Goal: Download file/media

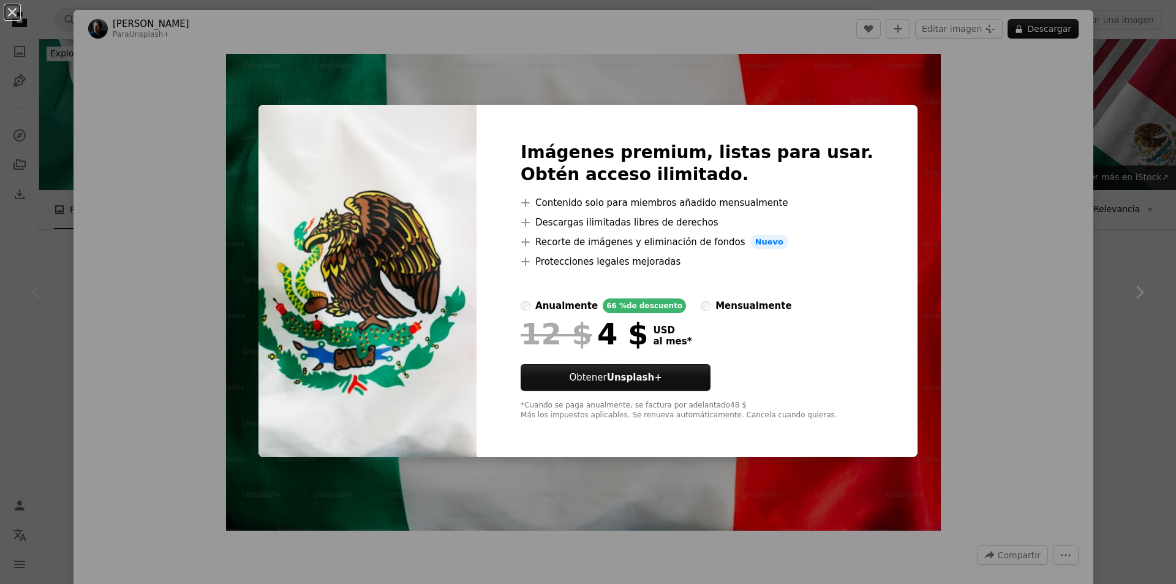
click at [245, 176] on div "An X shape Imágenes premium, listas para usar. Obtén acceso ilimitado. A plus s…" at bounding box center [588, 292] width 1176 height 584
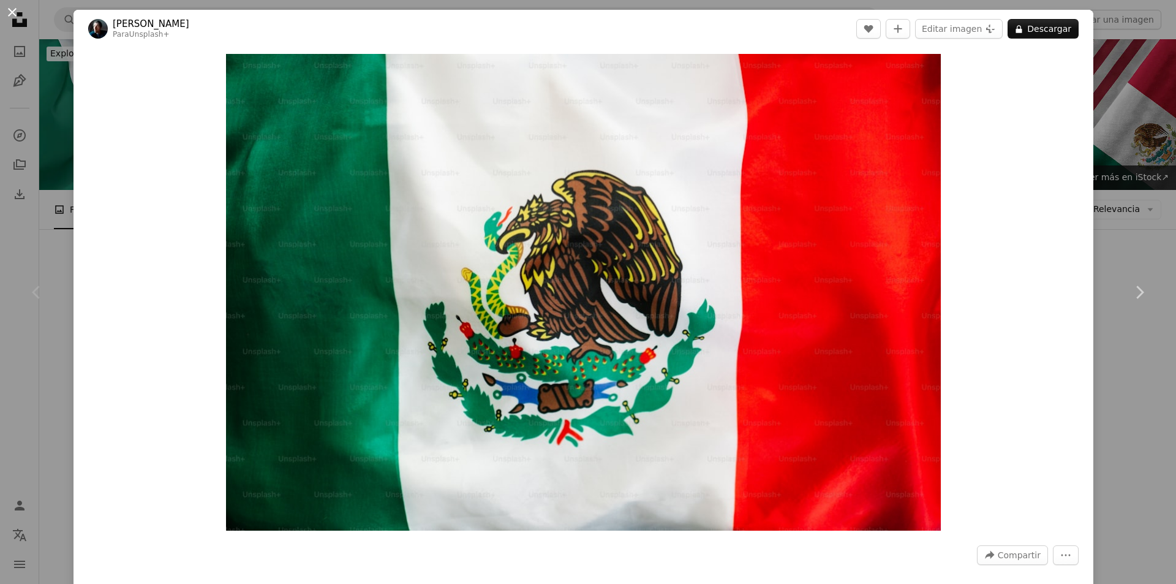
click at [13, 12] on button "An X shape" at bounding box center [12, 12] width 15 height 15
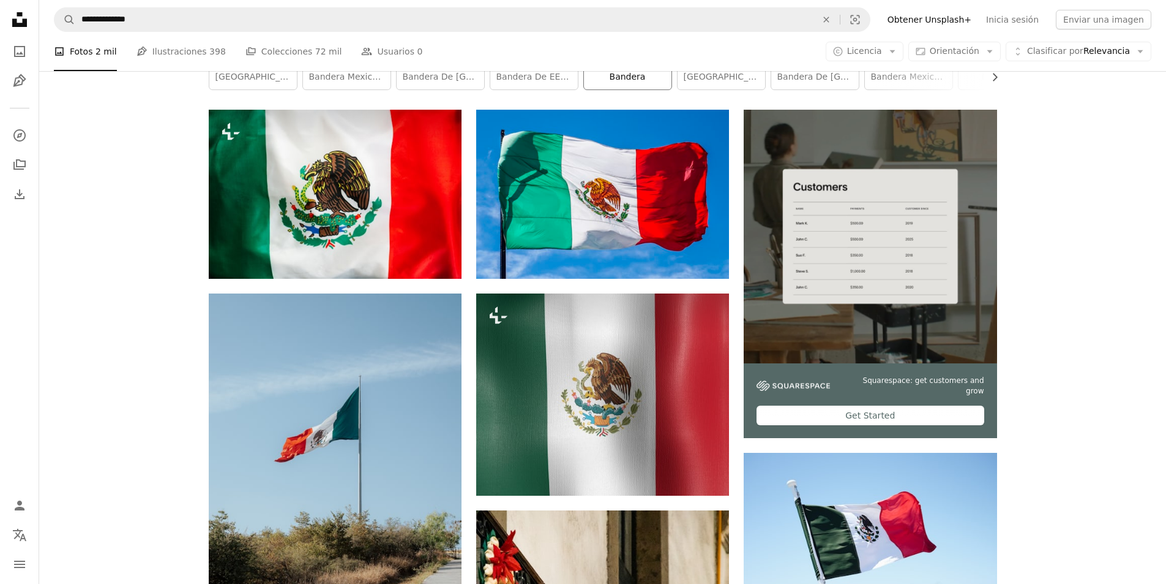
scroll to position [245, 0]
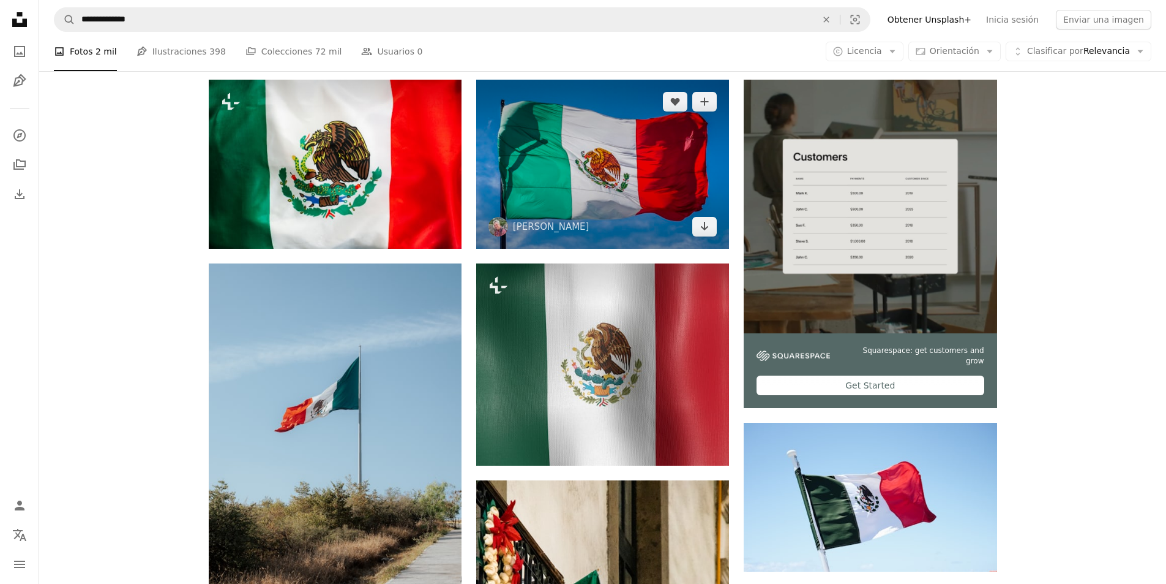
click at [601, 212] on img at bounding box center [602, 164] width 253 height 168
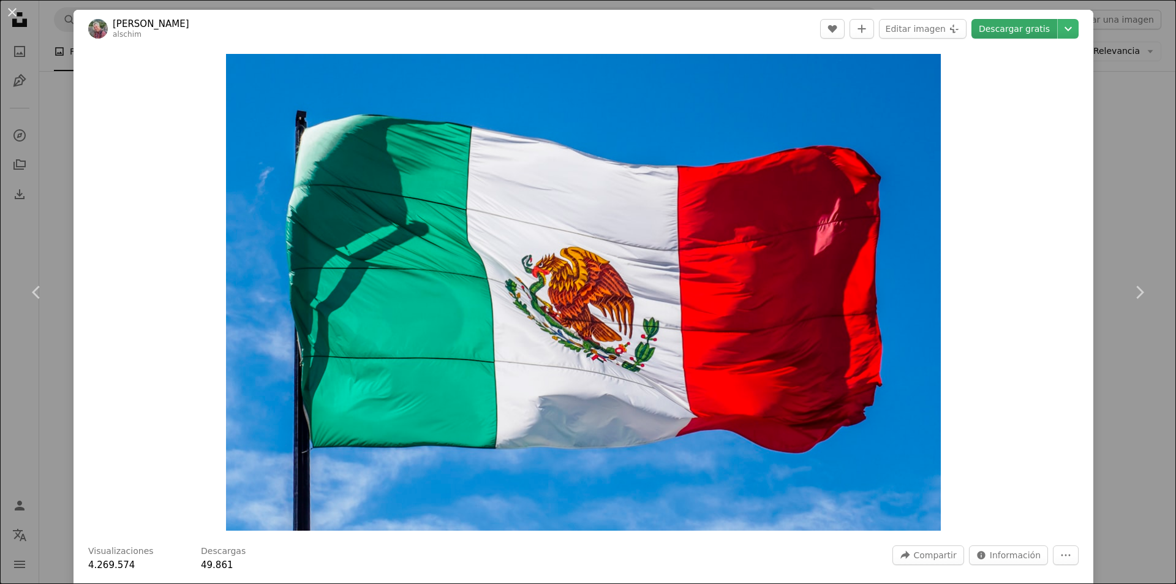
click at [1000, 23] on link "Descargar gratis" at bounding box center [1014, 29] width 86 height 20
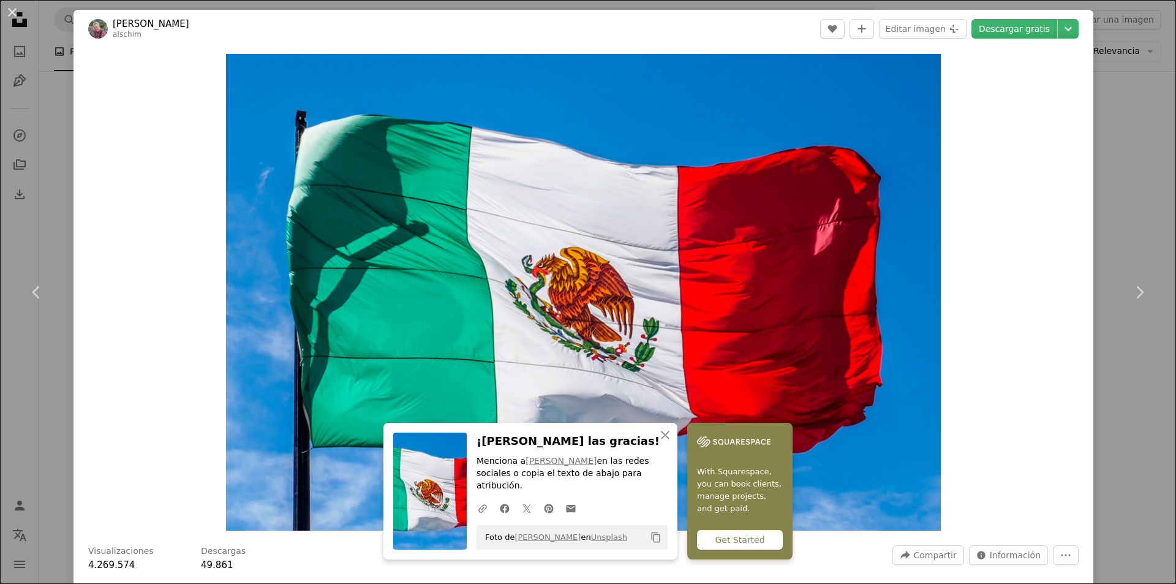
click at [651, 540] on icon "Copy content" at bounding box center [655, 536] width 11 height 11
click at [991, 23] on link "Descargar gratis" at bounding box center [1014, 29] width 86 height 20
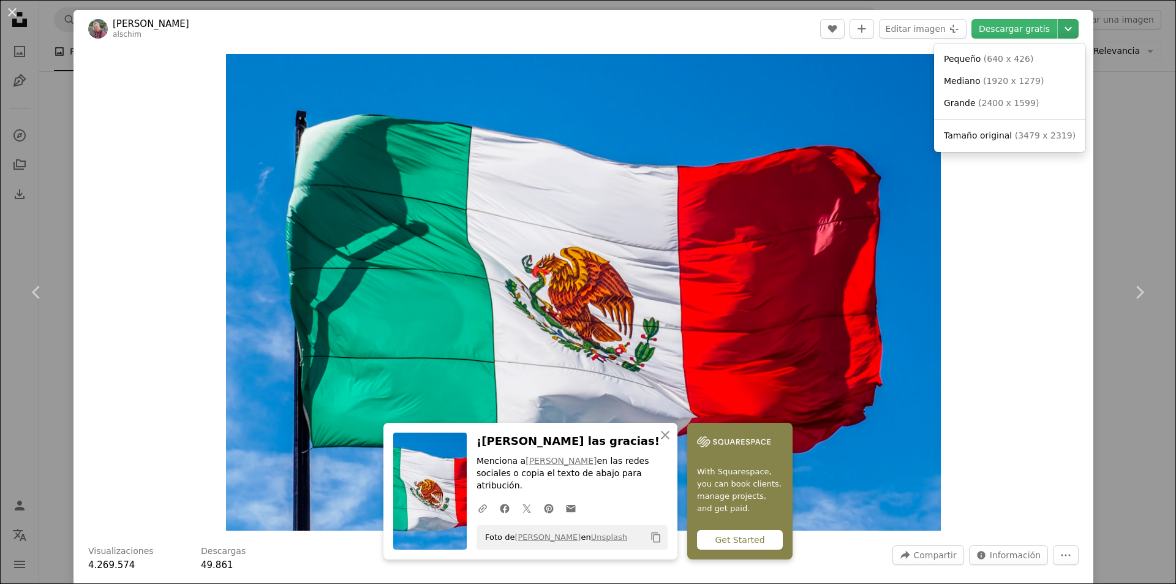
click at [1057, 20] on button "Chevron down" at bounding box center [1067, 29] width 21 height 20
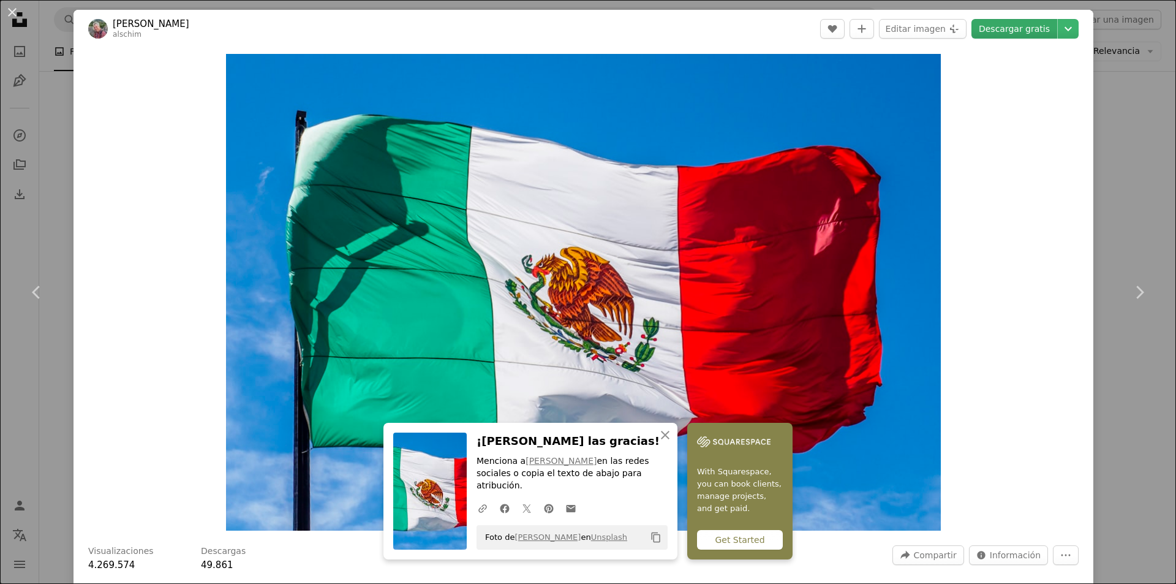
click at [1023, 28] on link "Descargar gratis" at bounding box center [1014, 29] width 86 height 20
click at [9, 6] on button "An X shape" at bounding box center [12, 12] width 15 height 15
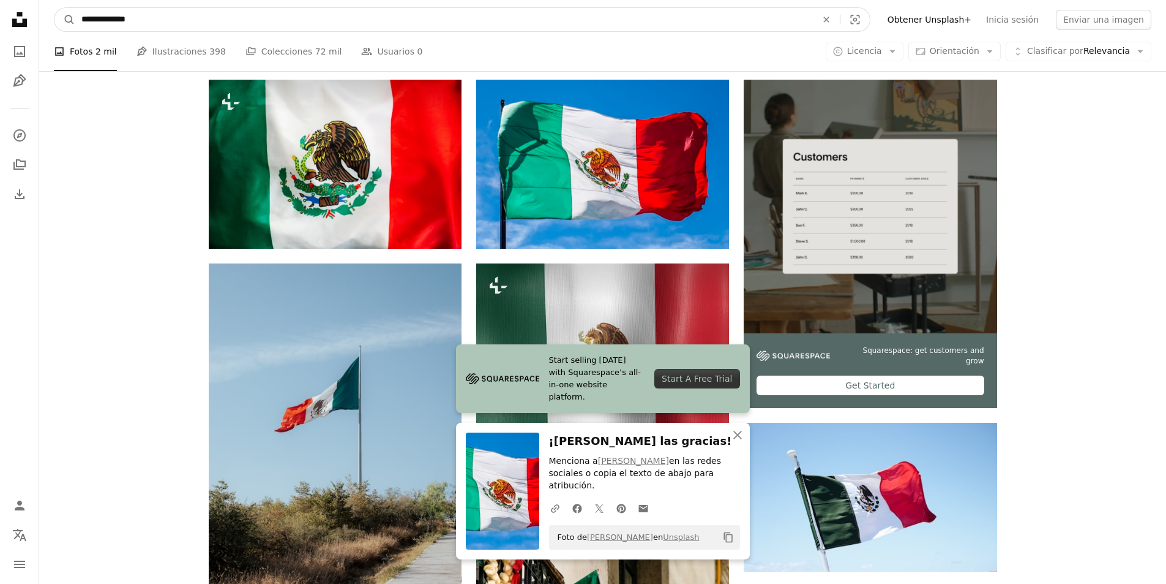
click at [163, 25] on input "**********" at bounding box center [444, 19] width 738 height 23
type input "*"
type input "**********"
click at [74, 18] on icon "A magnifying glass" at bounding box center [64, 19] width 21 height 12
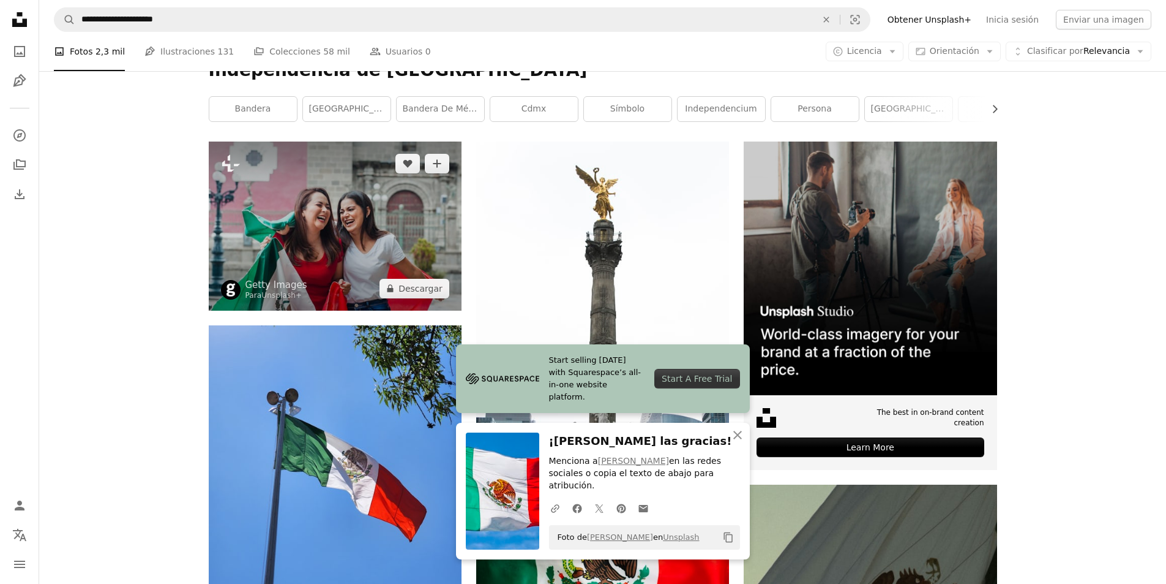
scroll to position [184, 0]
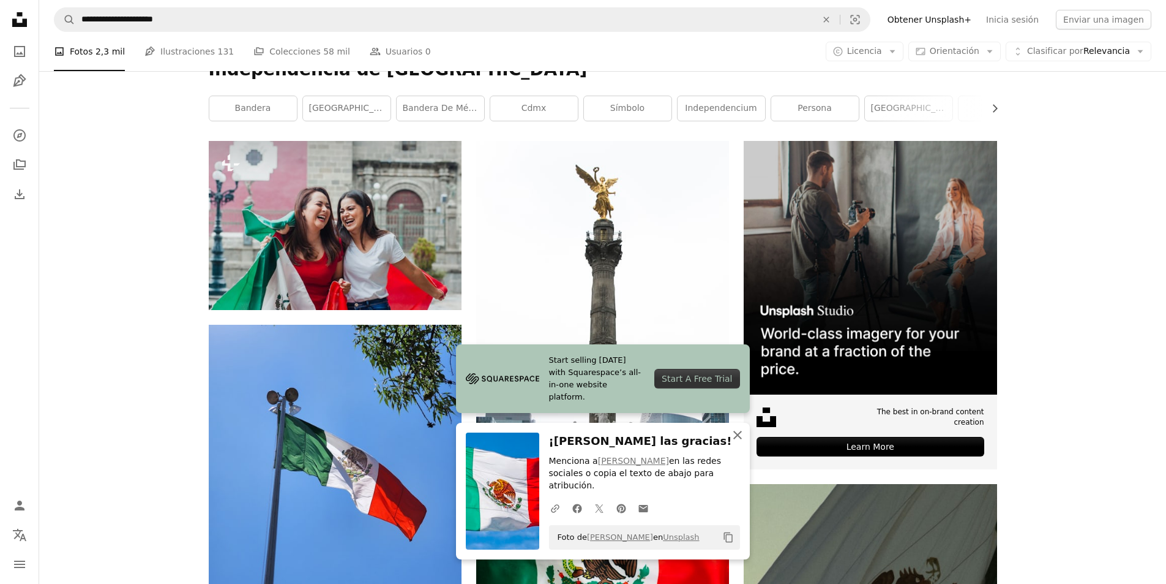
click at [743, 442] on icon "An X shape" at bounding box center [737, 434] width 15 height 15
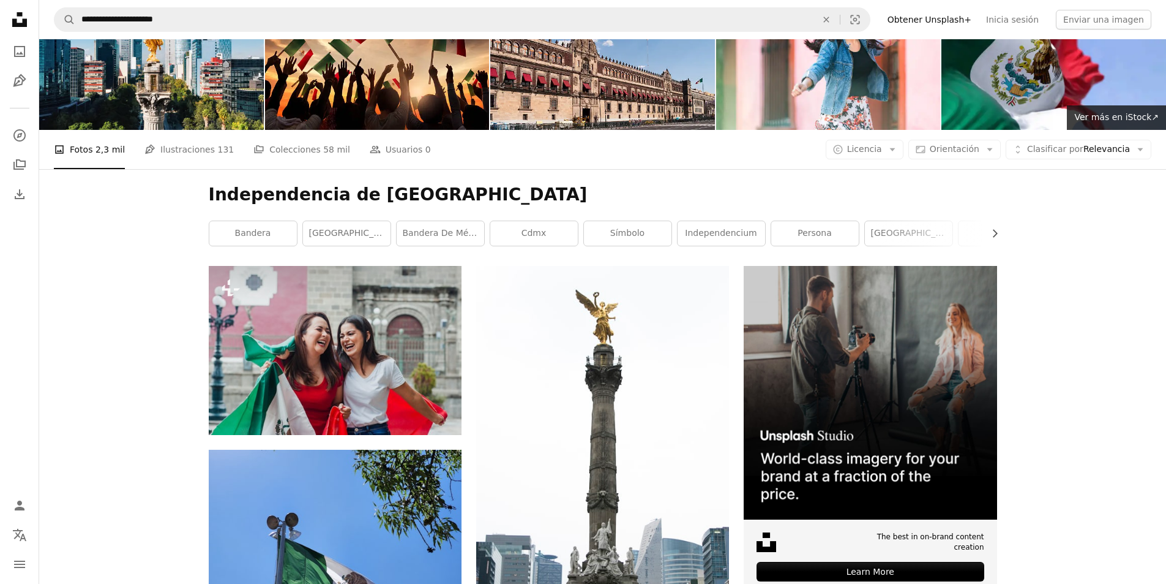
scroll to position [0, 0]
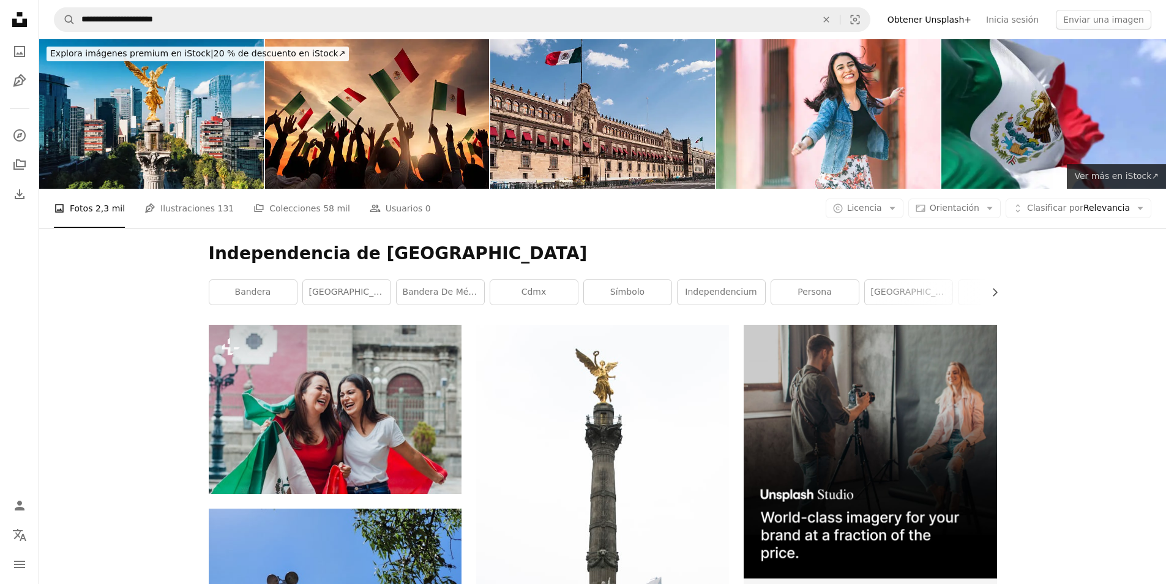
click at [1103, 173] on span "Ver más en iStock ↗" at bounding box center [1117, 176] width 84 height 10
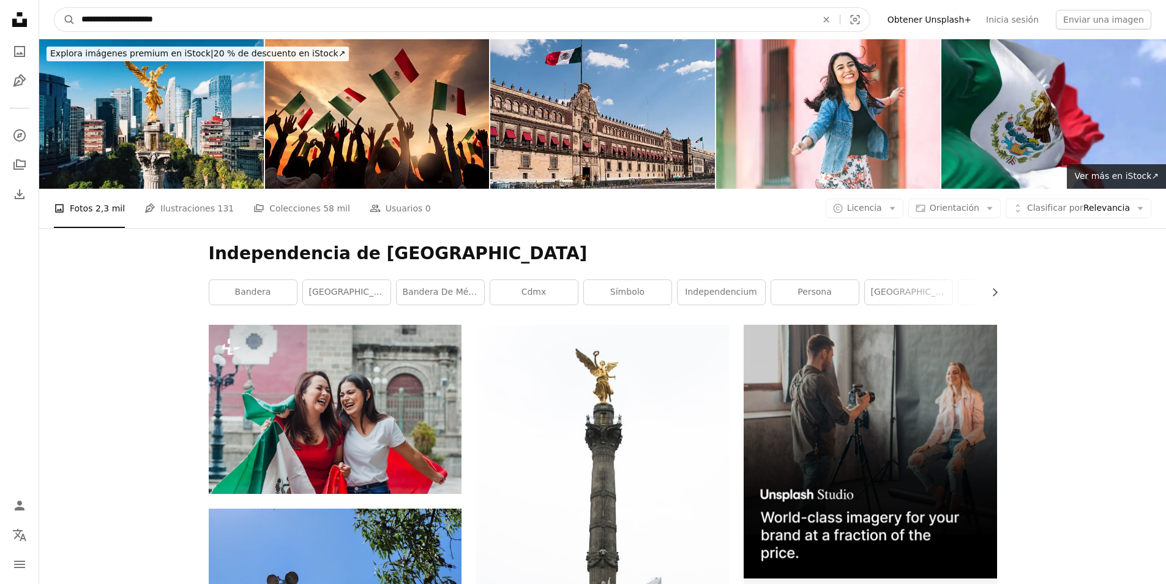
click at [188, 17] on input "**********" at bounding box center [444, 19] width 738 height 23
type input "*"
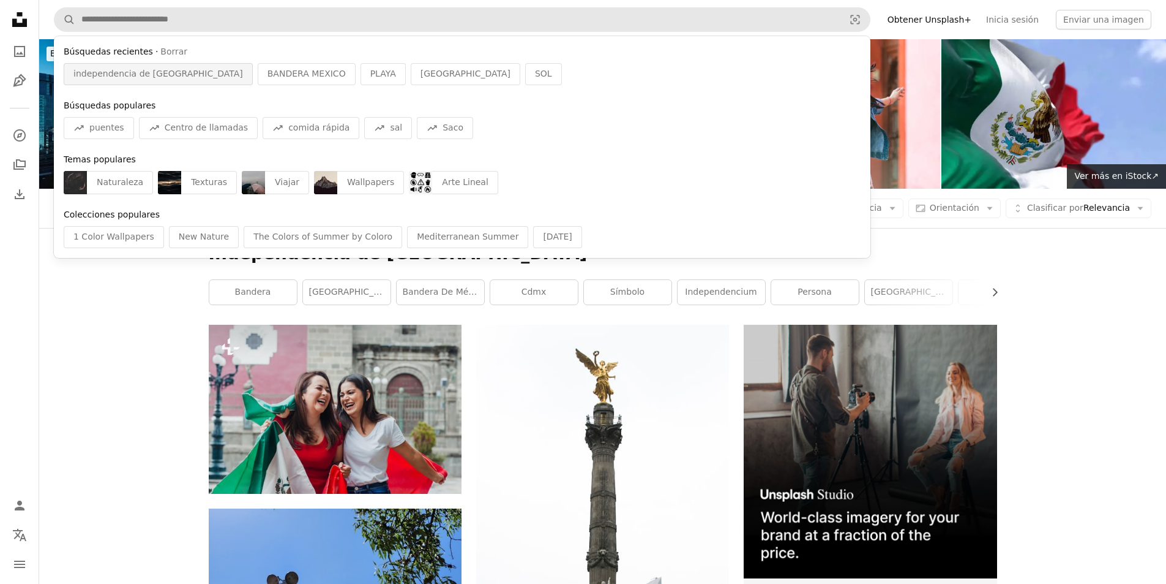
click at [138, 70] on span "independencia de [GEOGRAPHIC_DATA]" at bounding box center [158, 74] width 170 height 12
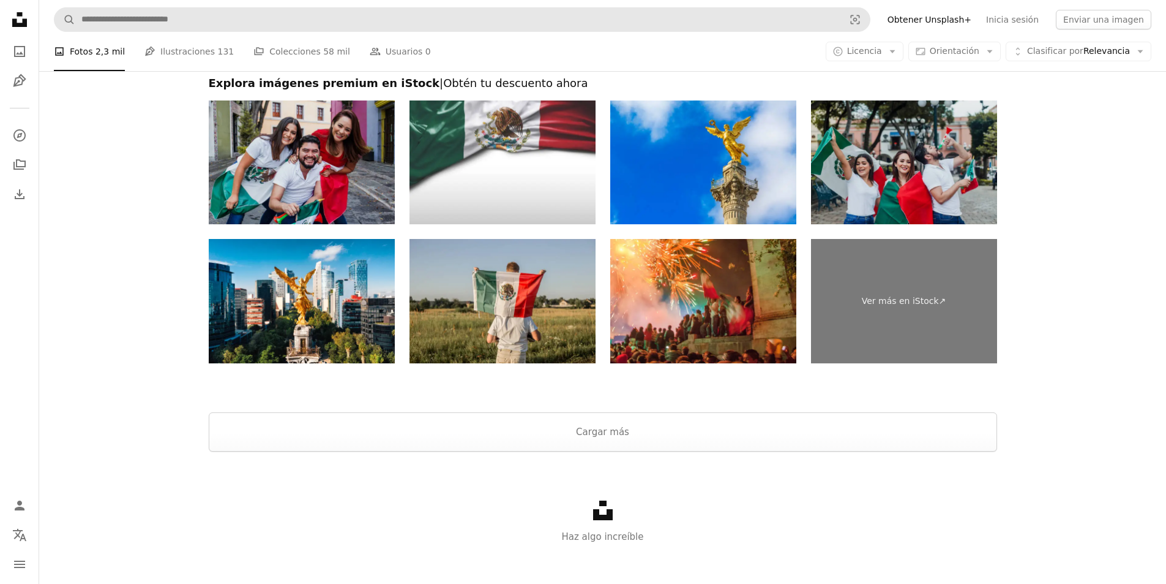
scroll to position [2360, 0]
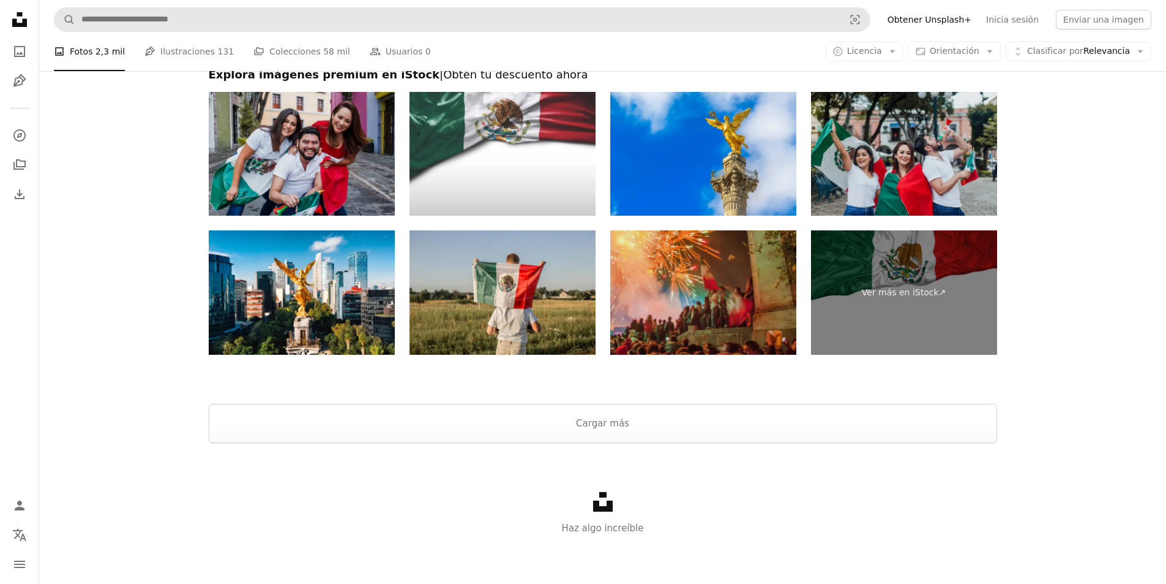
click at [711, 278] on img at bounding box center [703, 292] width 186 height 124
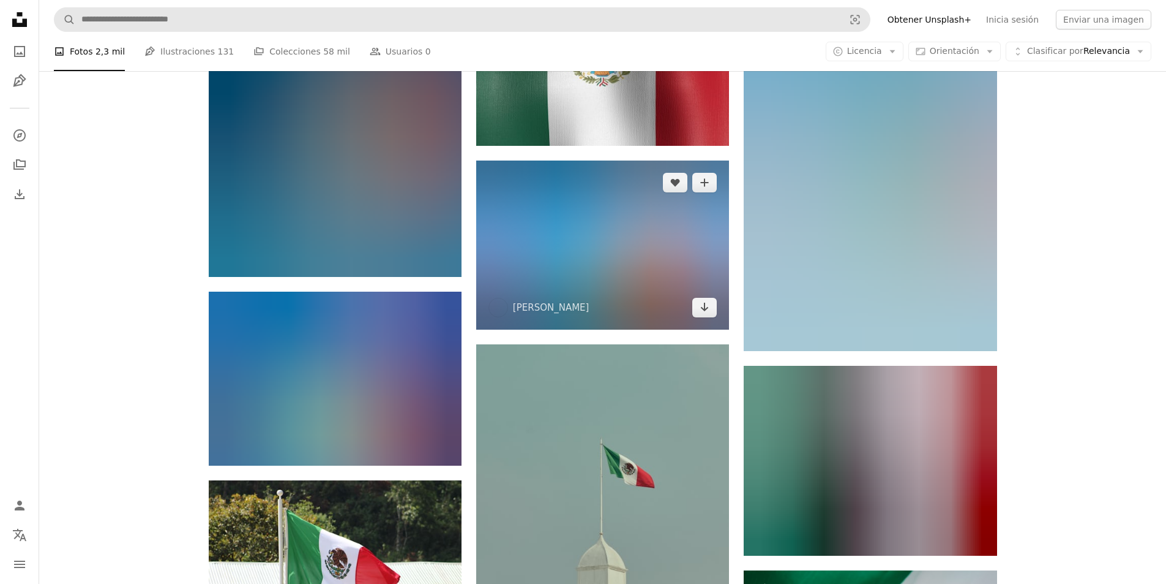
scroll to position [1102, 0]
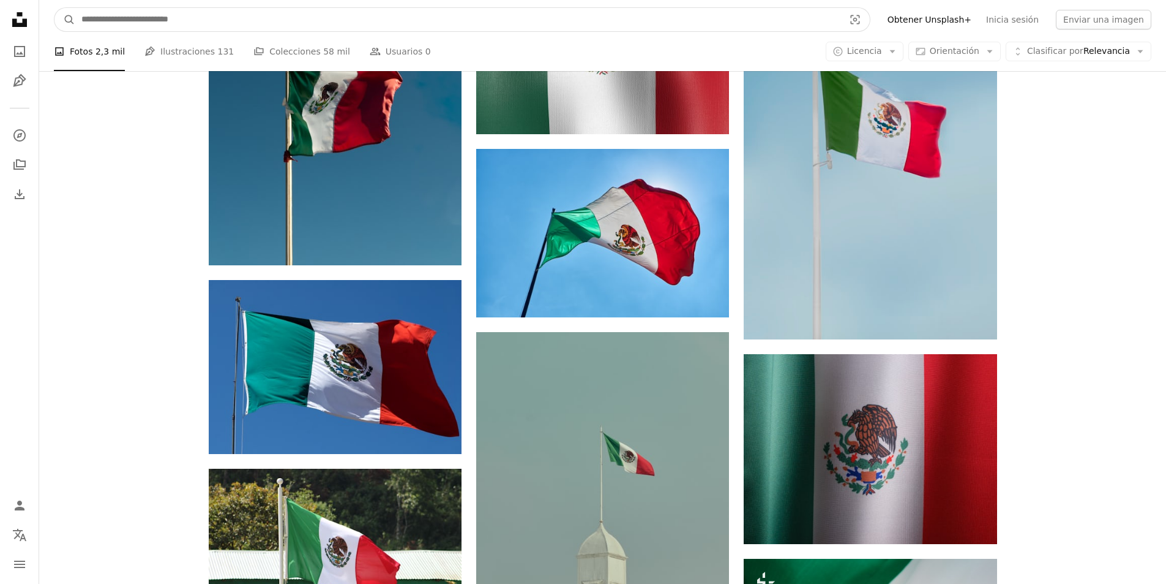
click at [290, 12] on input "Encuentra imágenes en todo el sitio" at bounding box center [457, 19] width 765 height 23
